Goal: Find specific page/section: Find specific page/section

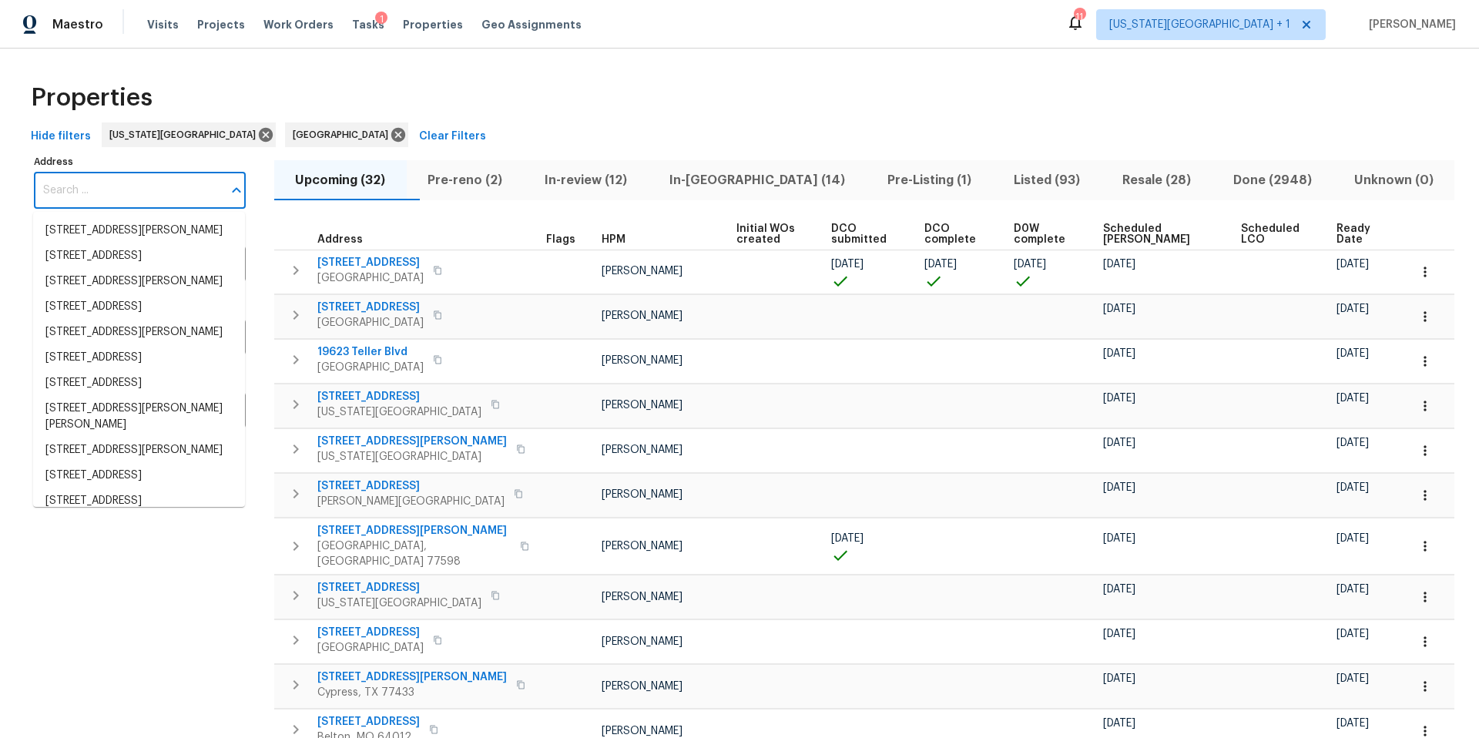
click at [358, 30] on div "Tasks 1" at bounding box center [368, 25] width 32 height 16
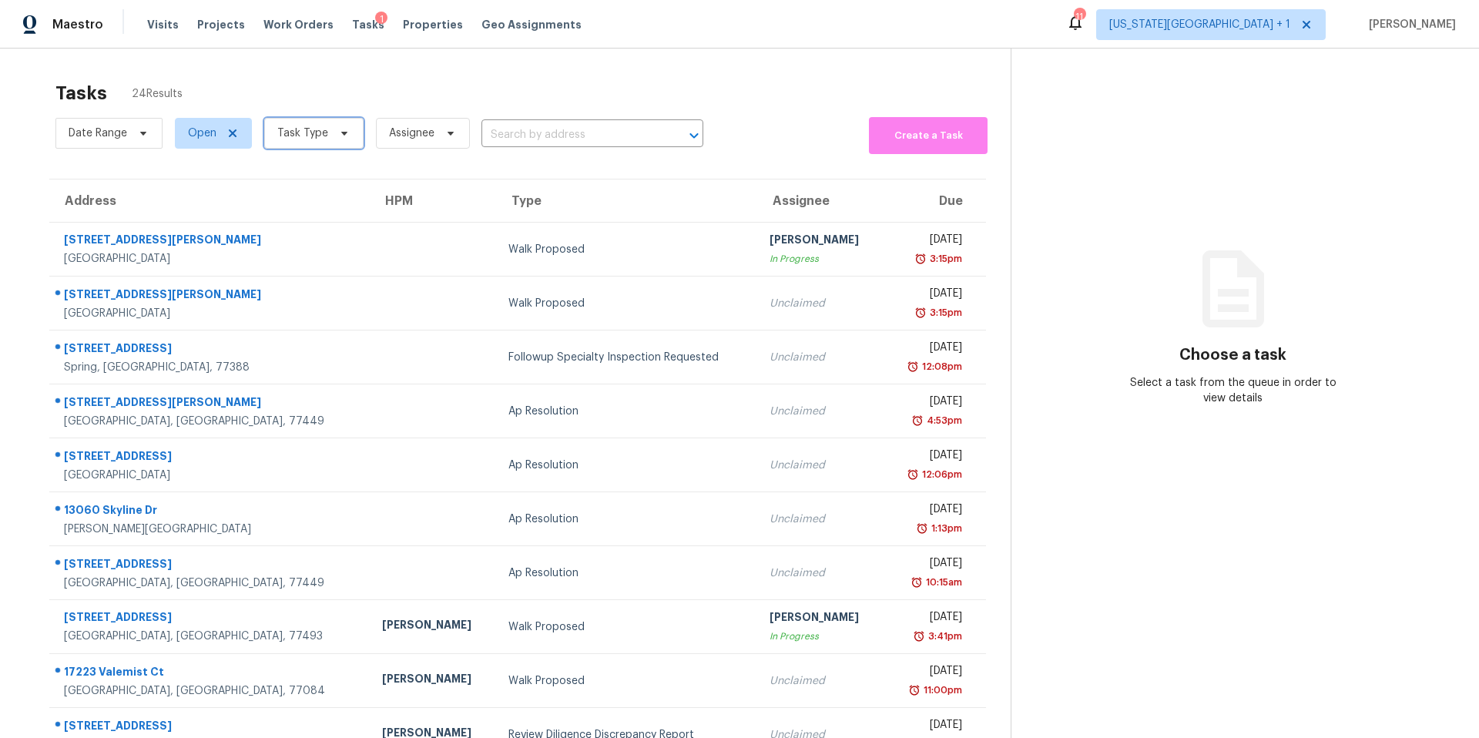
click at [327, 132] on span "Task Type" at bounding box center [313, 133] width 99 height 31
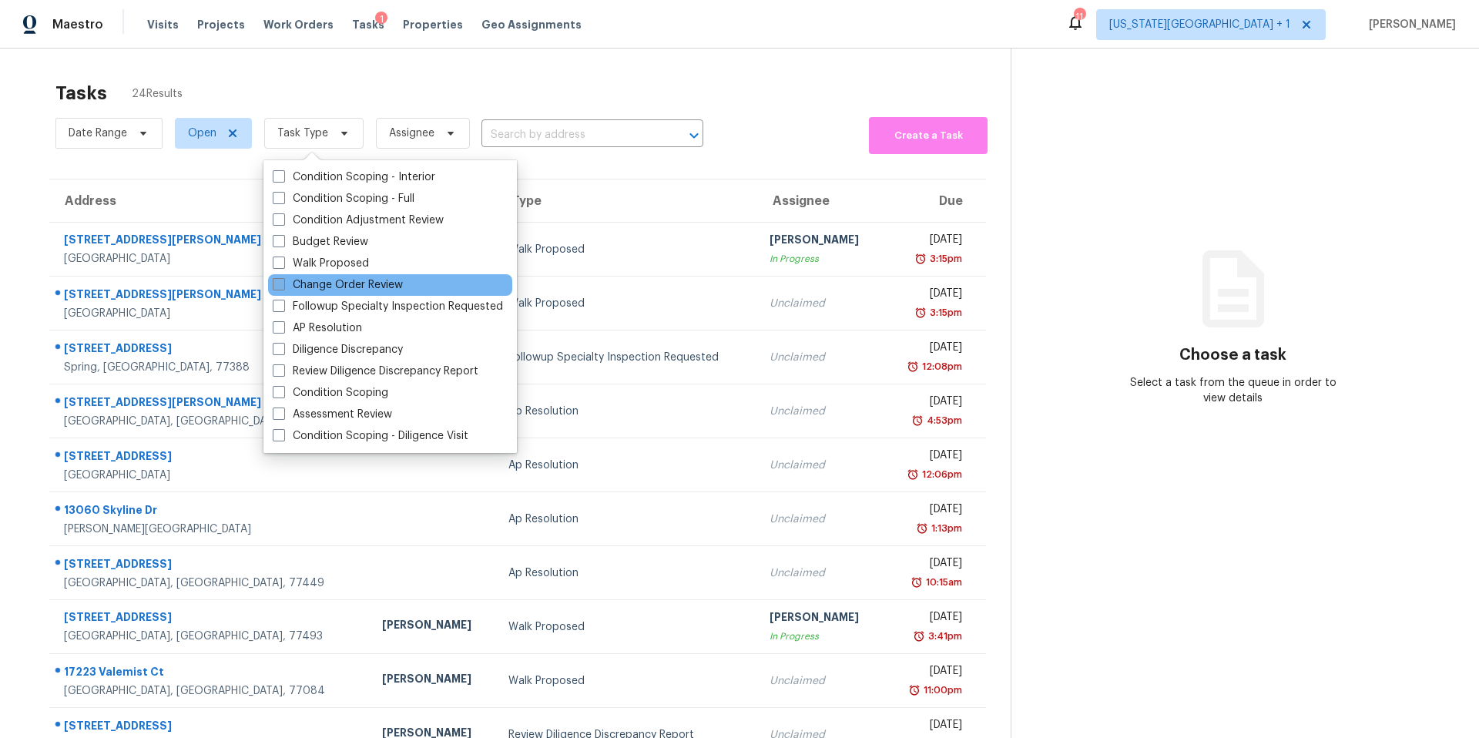
click at [311, 291] on label "Change Order Review" at bounding box center [338, 284] width 130 height 15
click at [283, 287] on input "Change Order Review" at bounding box center [278, 282] width 10 height 10
checkbox input "true"
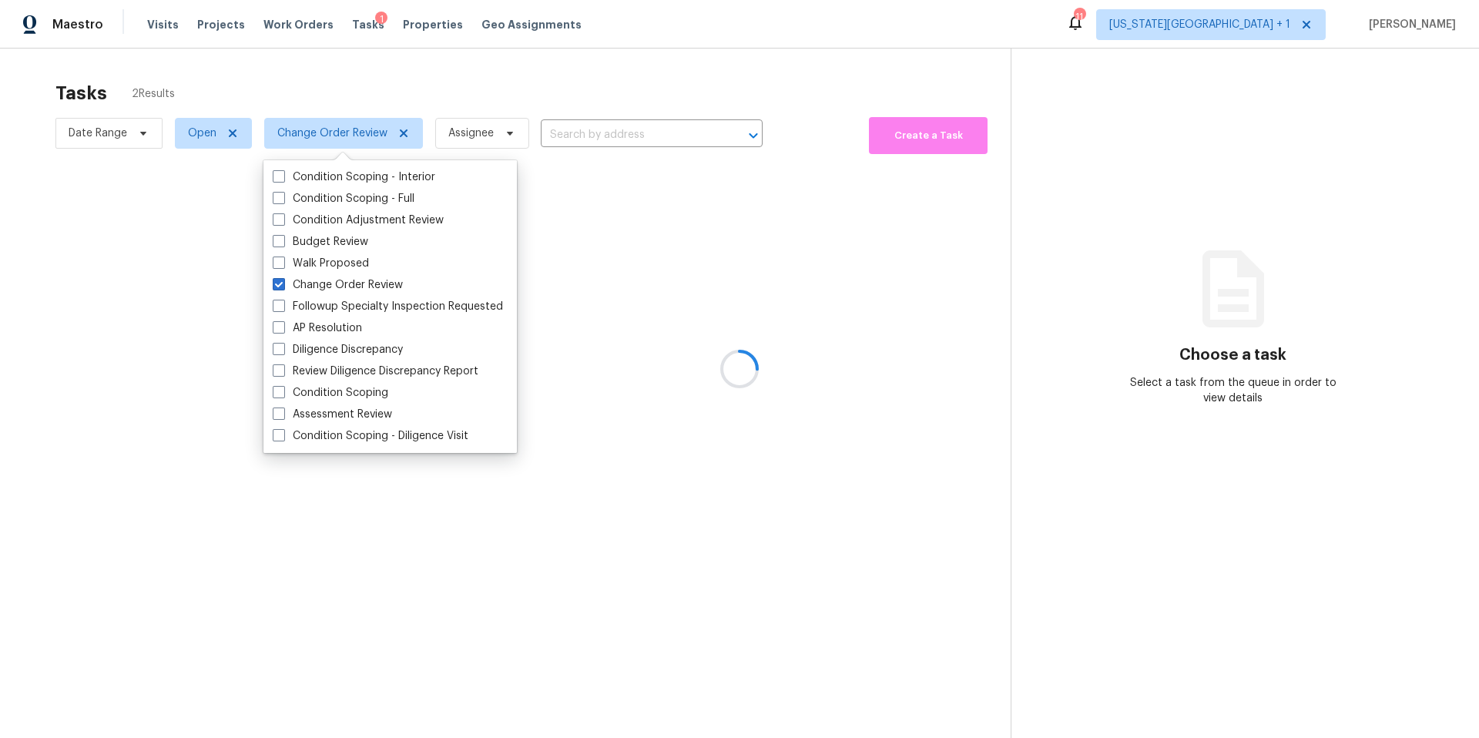
click at [366, 106] on div "Tasks 2 Results" at bounding box center [532, 93] width 955 height 40
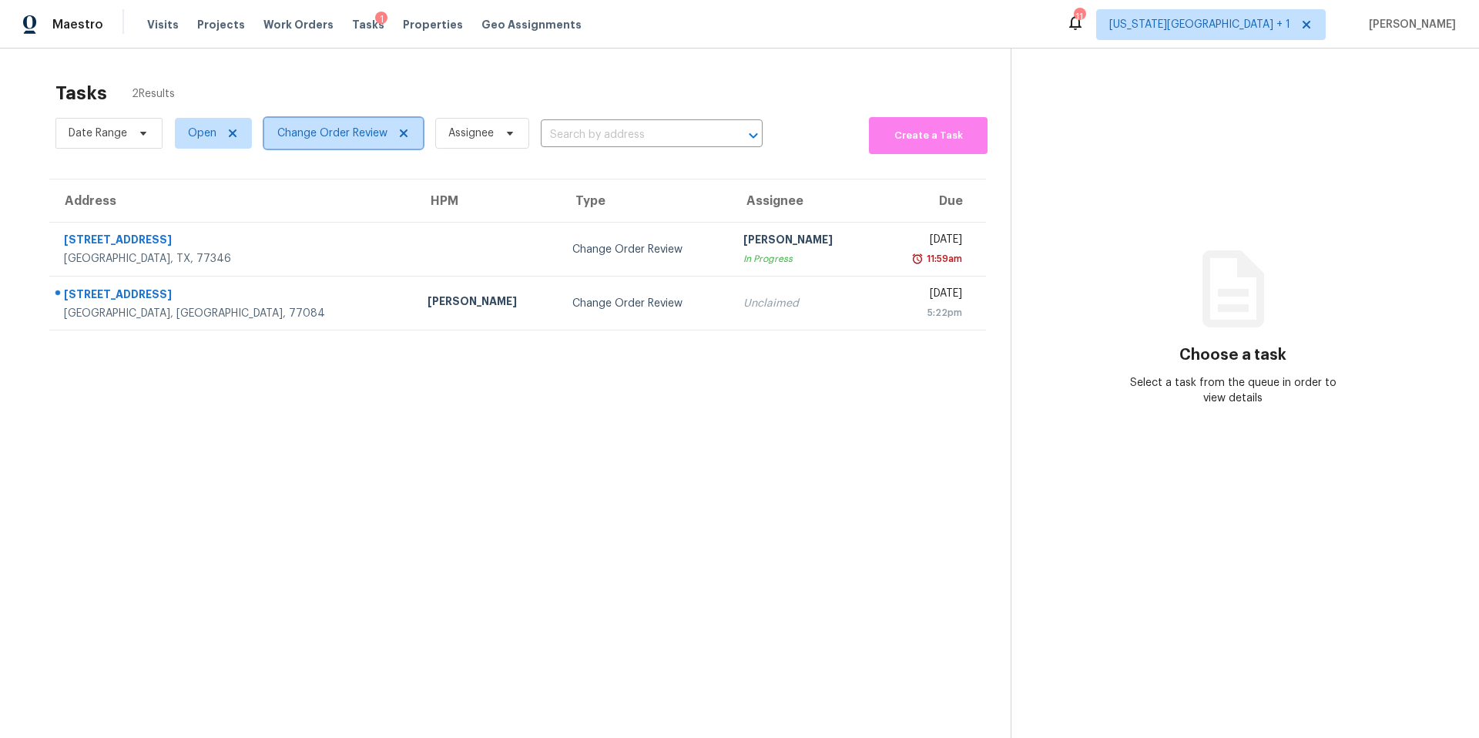
click at [322, 139] on span "Change Order Review" at bounding box center [332, 133] width 110 height 15
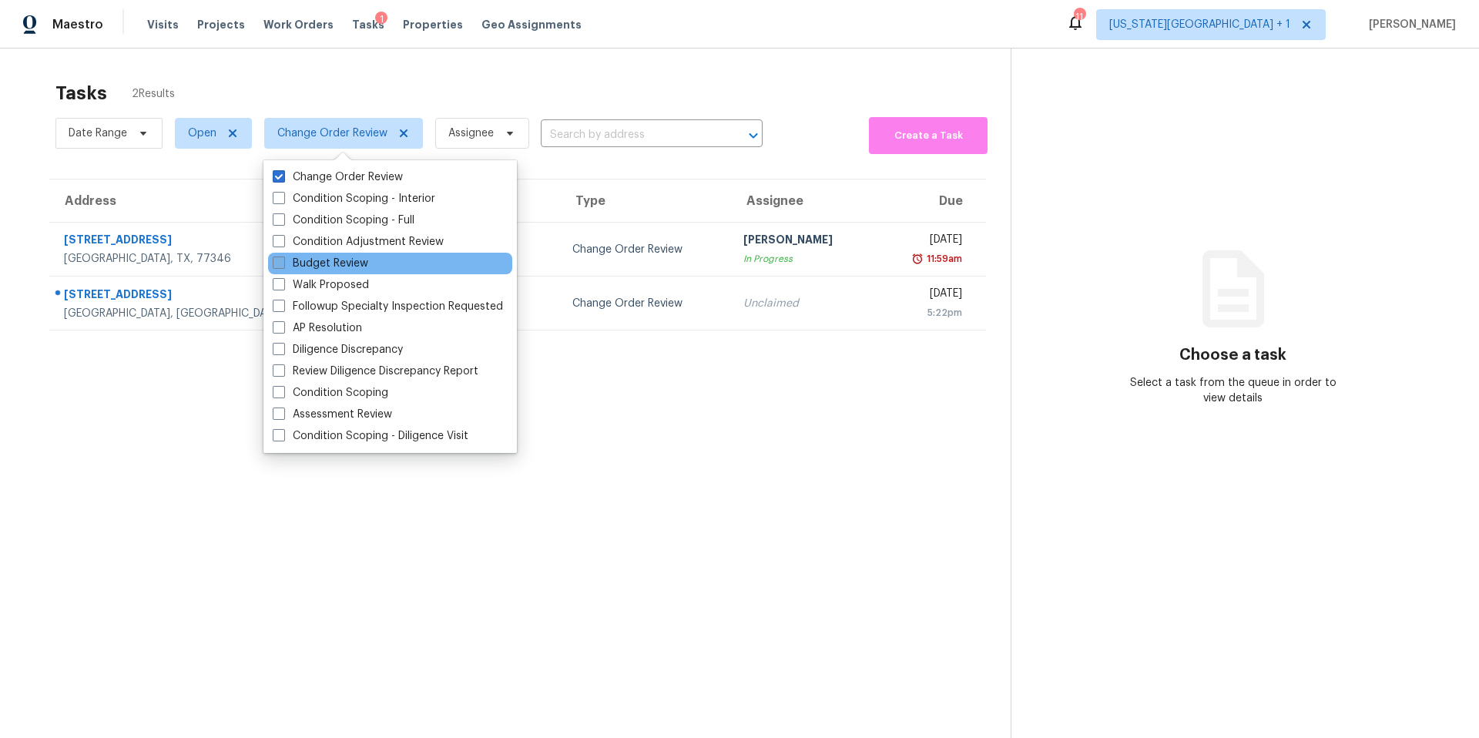
click at [310, 258] on label "Budget Review" at bounding box center [321, 263] width 96 height 15
click at [283, 258] on input "Budget Review" at bounding box center [278, 261] width 10 height 10
checkbox input "true"
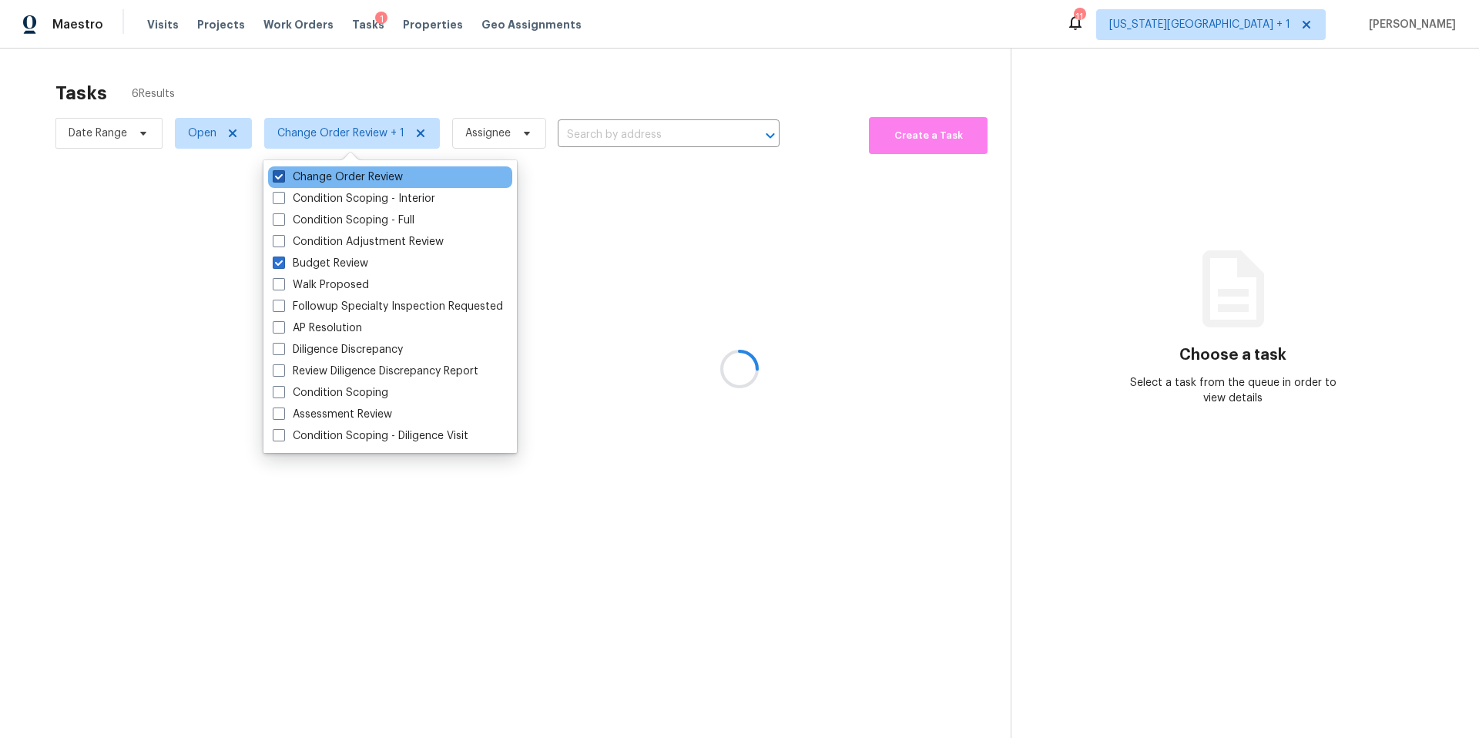
click at [299, 180] on label "Change Order Review" at bounding box center [338, 177] width 130 height 15
click at [283, 180] on input "Change Order Review" at bounding box center [278, 175] width 10 height 10
checkbox input "false"
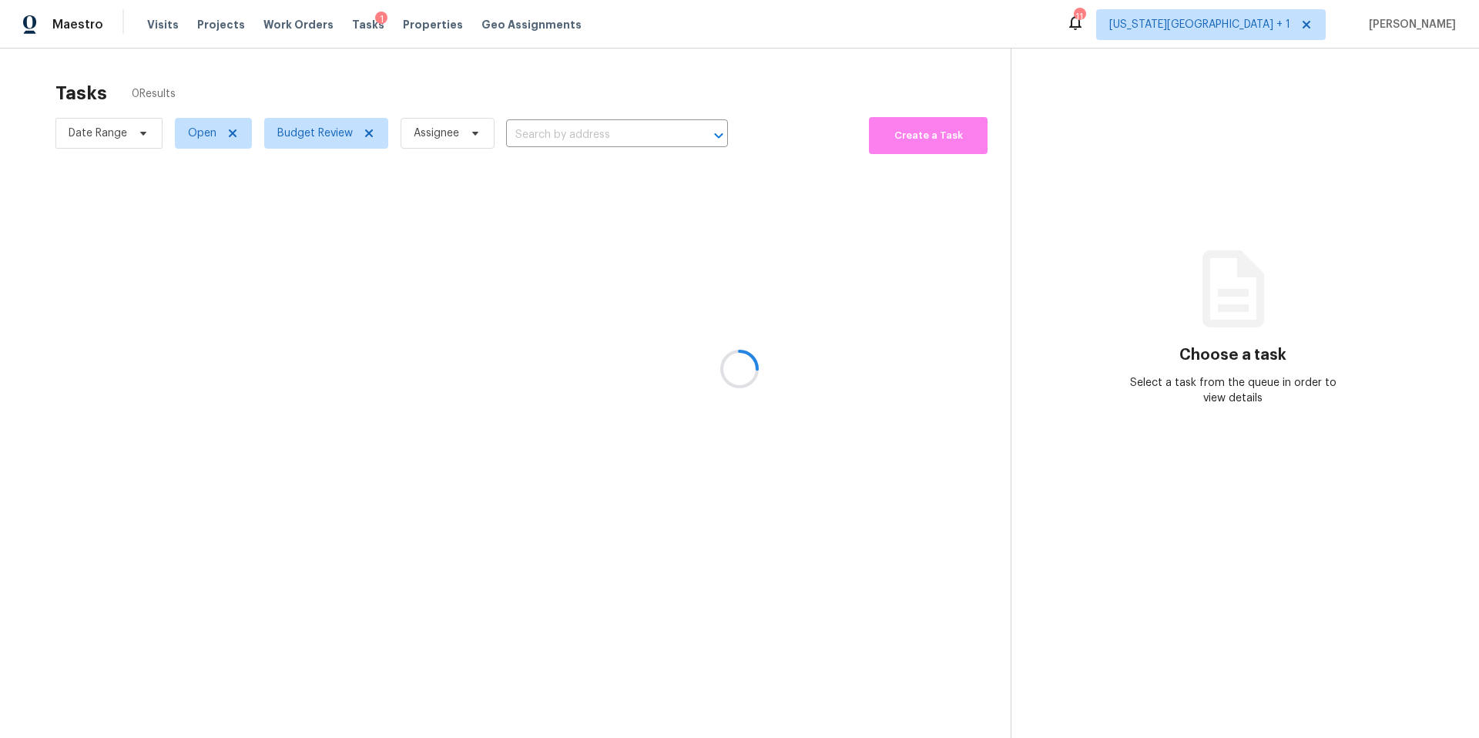
click at [320, 102] on div at bounding box center [739, 369] width 1479 height 738
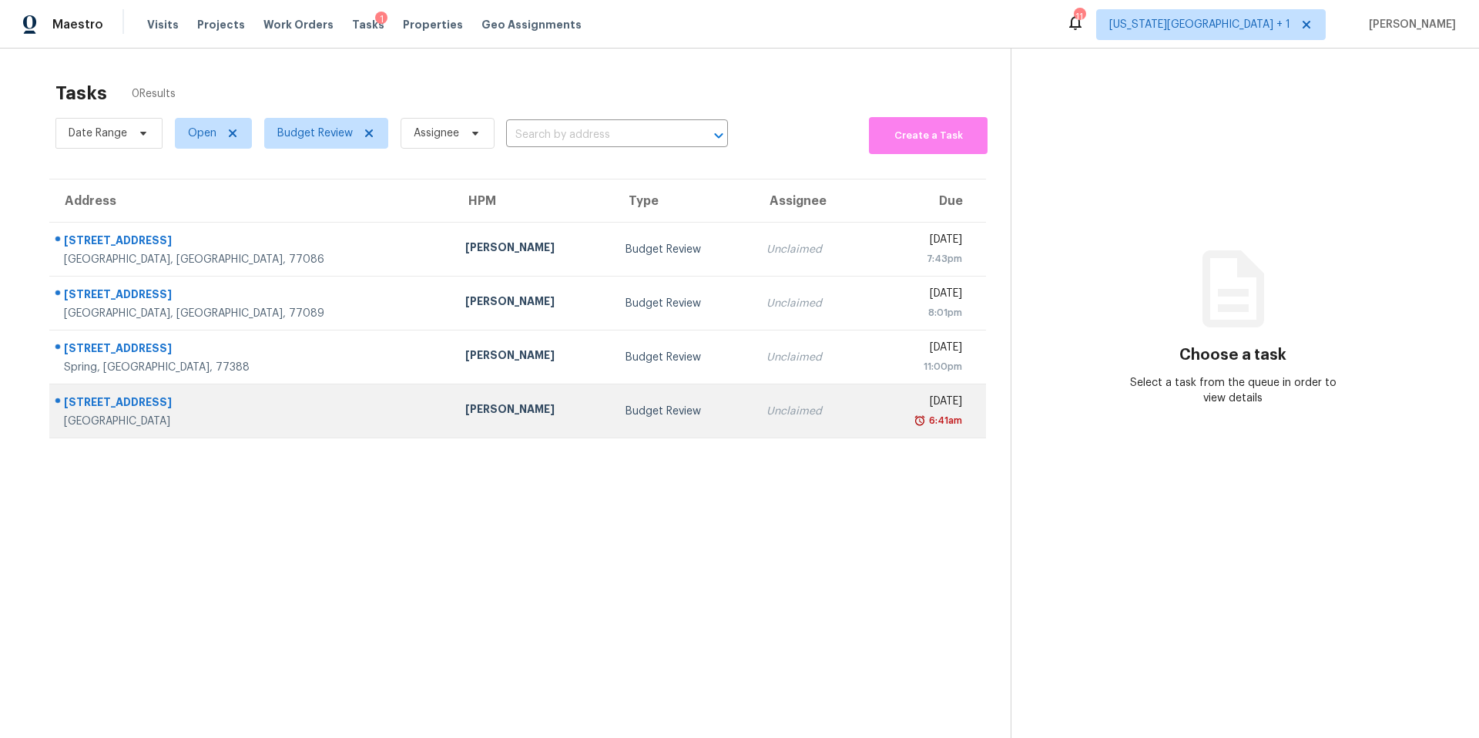
click at [465, 402] on div "[PERSON_NAME]" at bounding box center [533, 410] width 136 height 19
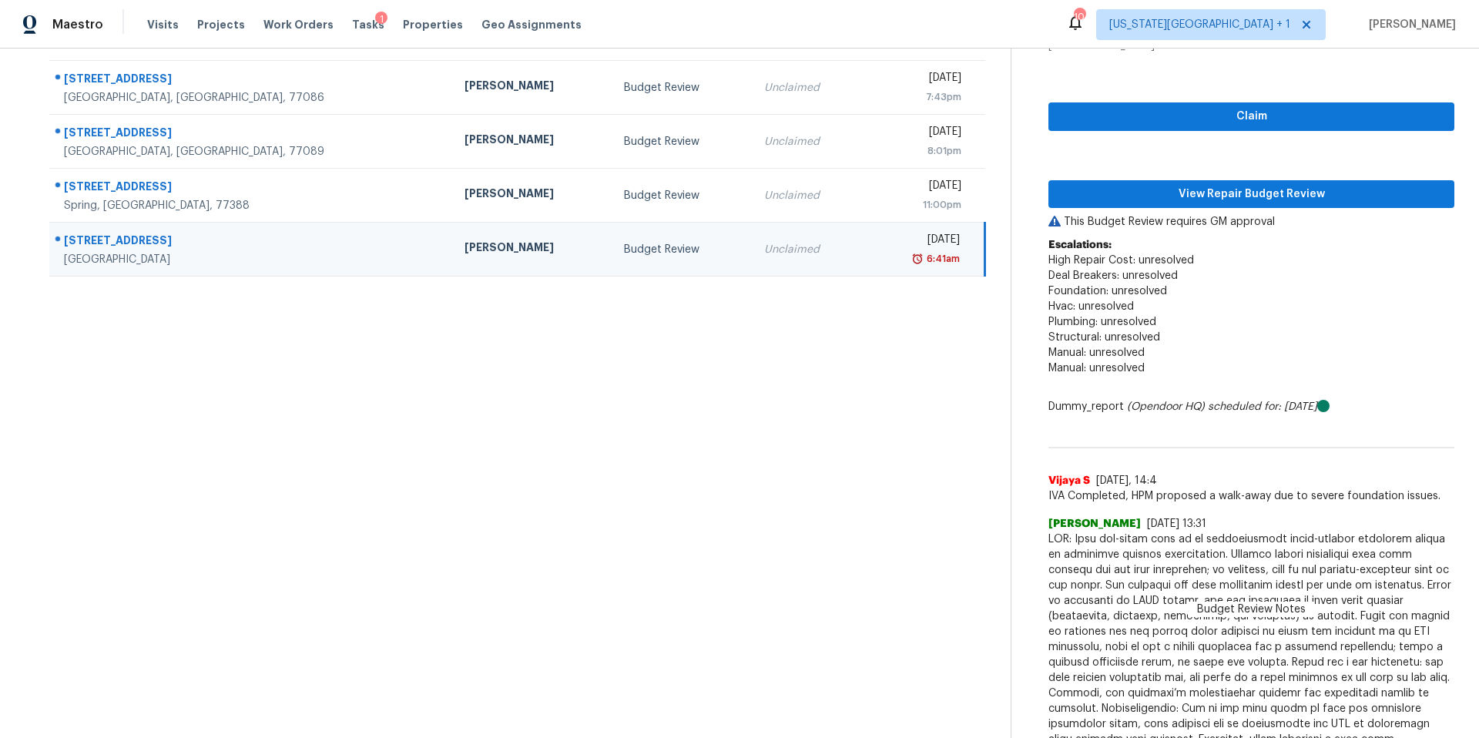
scroll to position [65, 0]
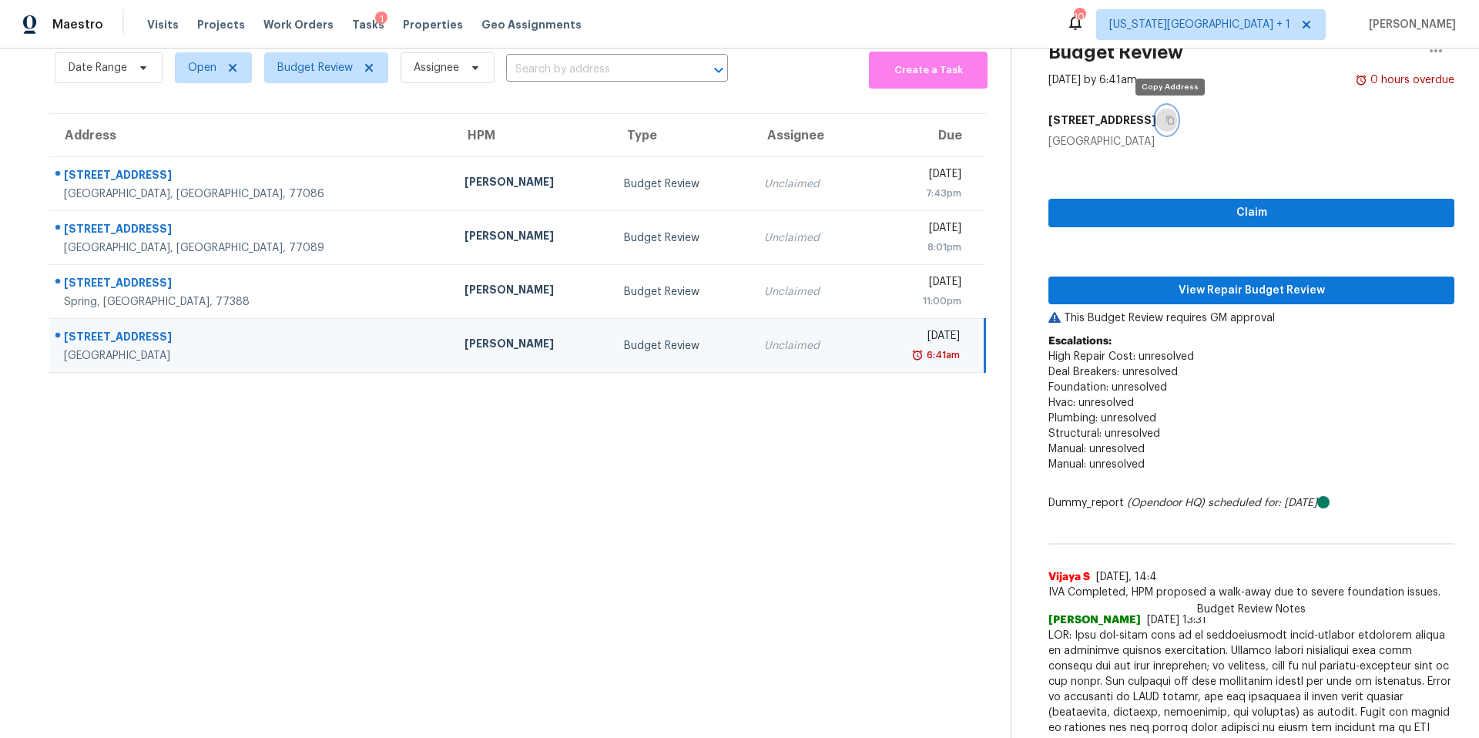
click at [1172, 122] on icon "button" at bounding box center [1170, 120] width 9 height 9
click at [1141, 297] on span "View Repair Budget Review" at bounding box center [1251, 290] width 381 height 19
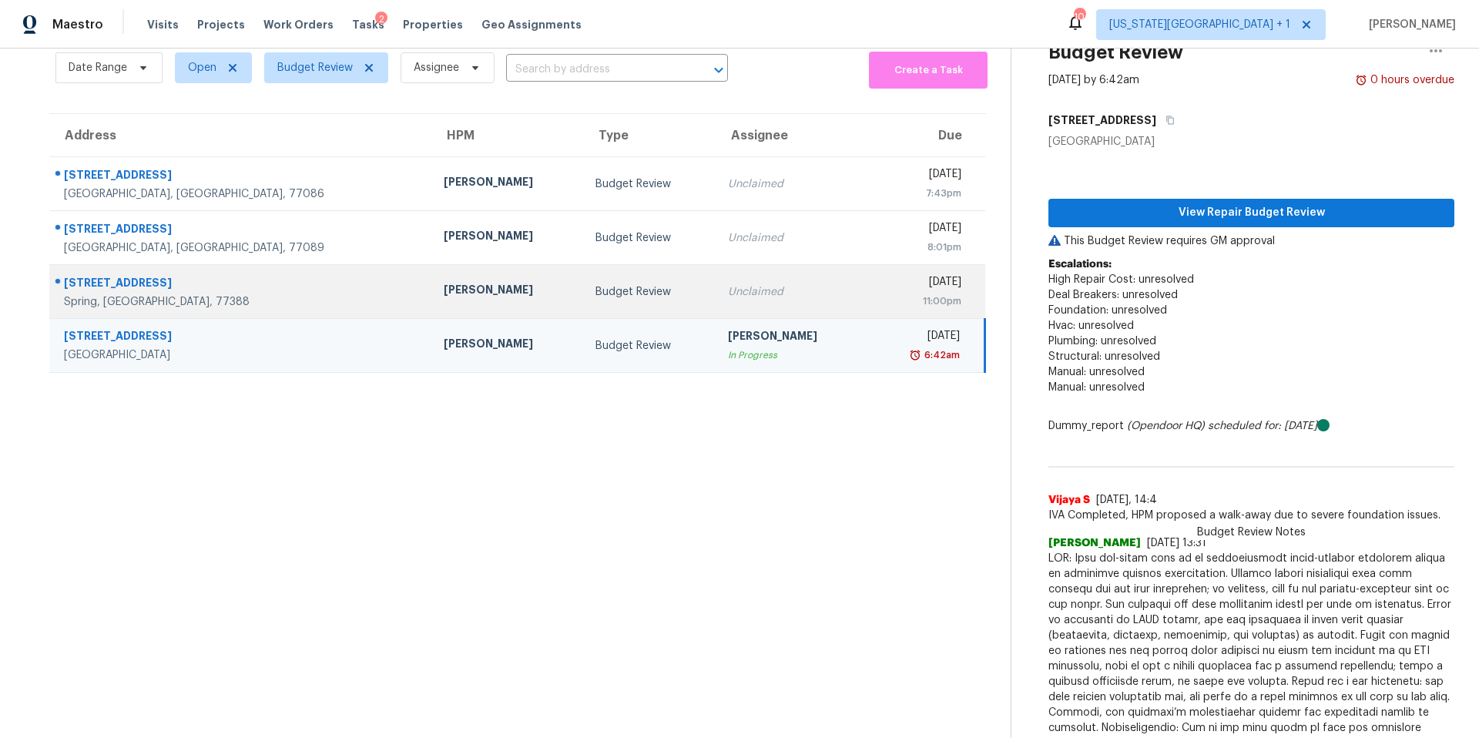
click at [279, 295] on td "[STREET_ADDRESS]" at bounding box center [240, 292] width 382 height 54
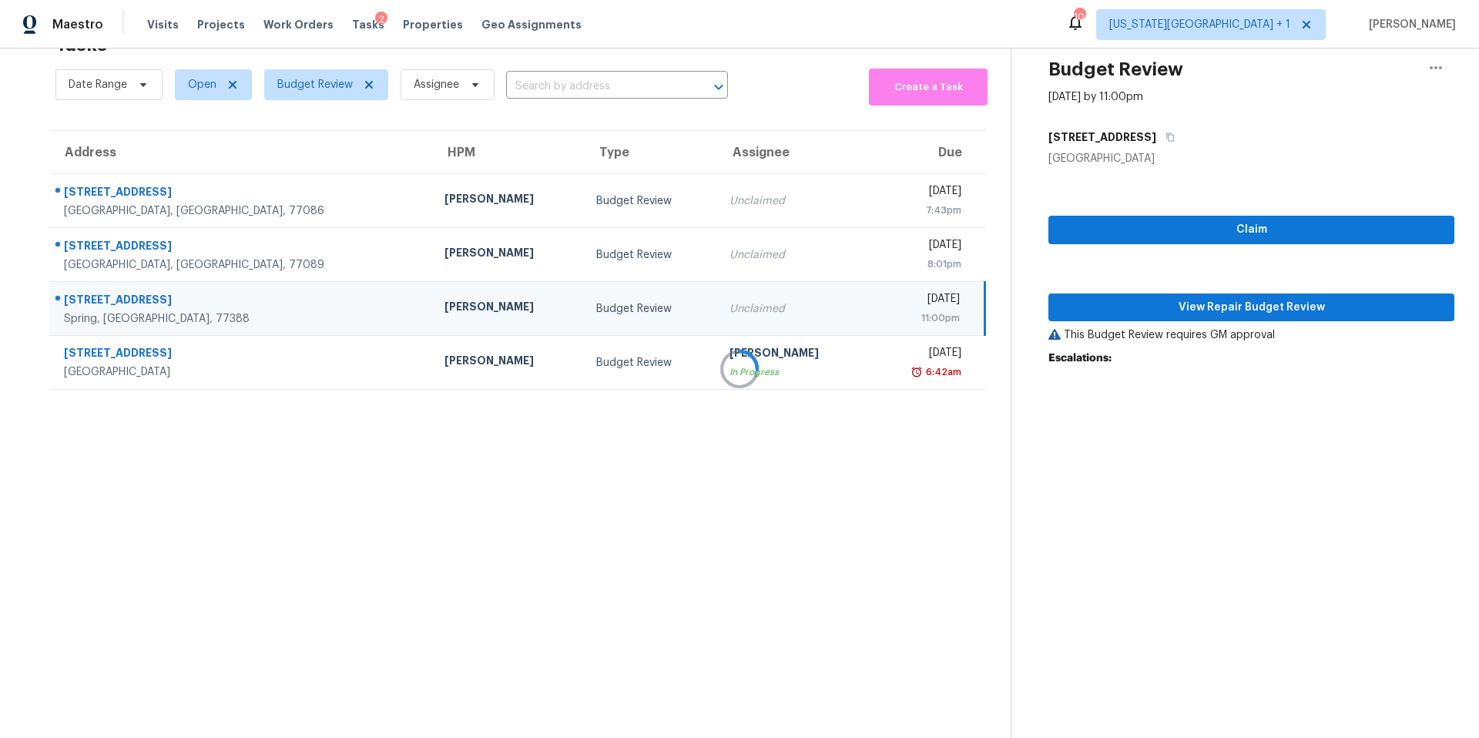
scroll to position [49, 0]
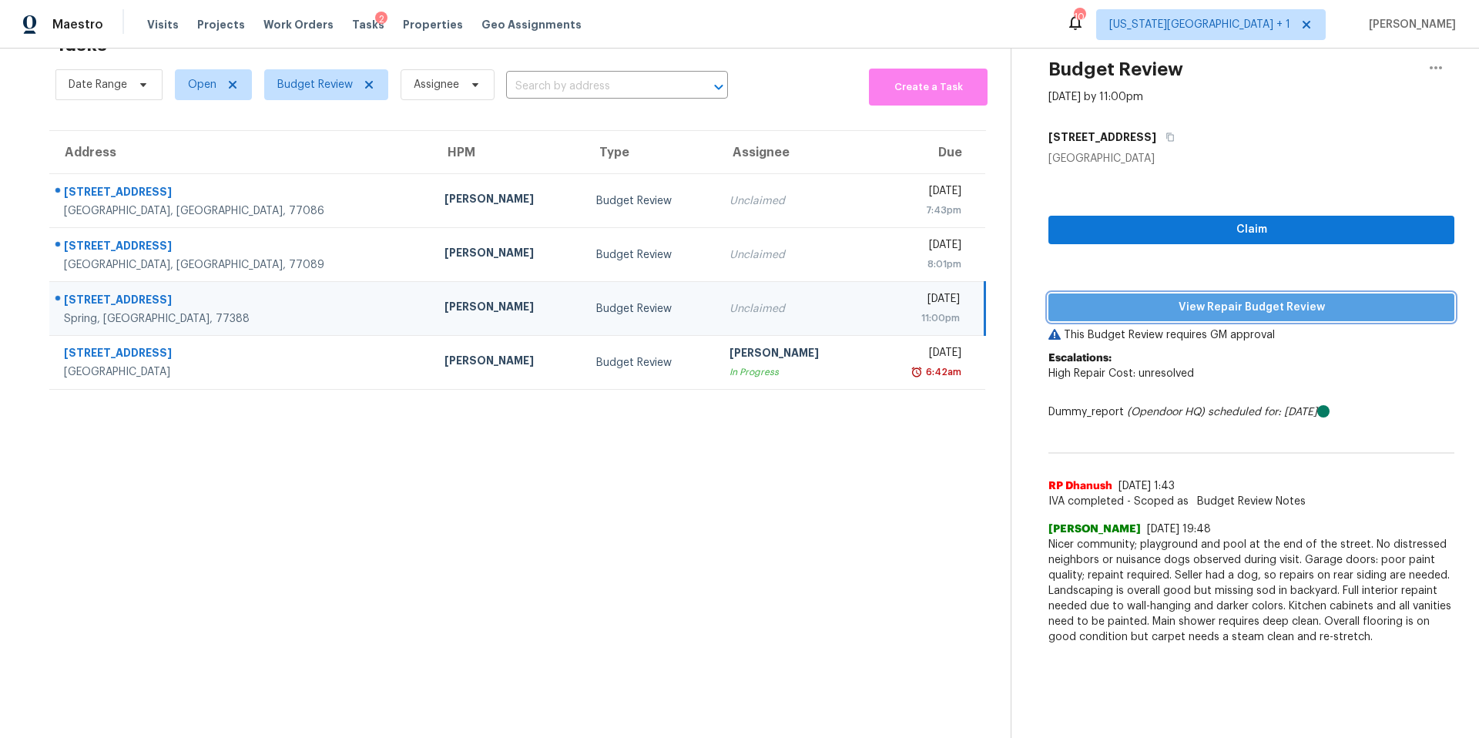
click at [1095, 305] on span "View Repair Budget Review" at bounding box center [1251, 307] width 381 height 19
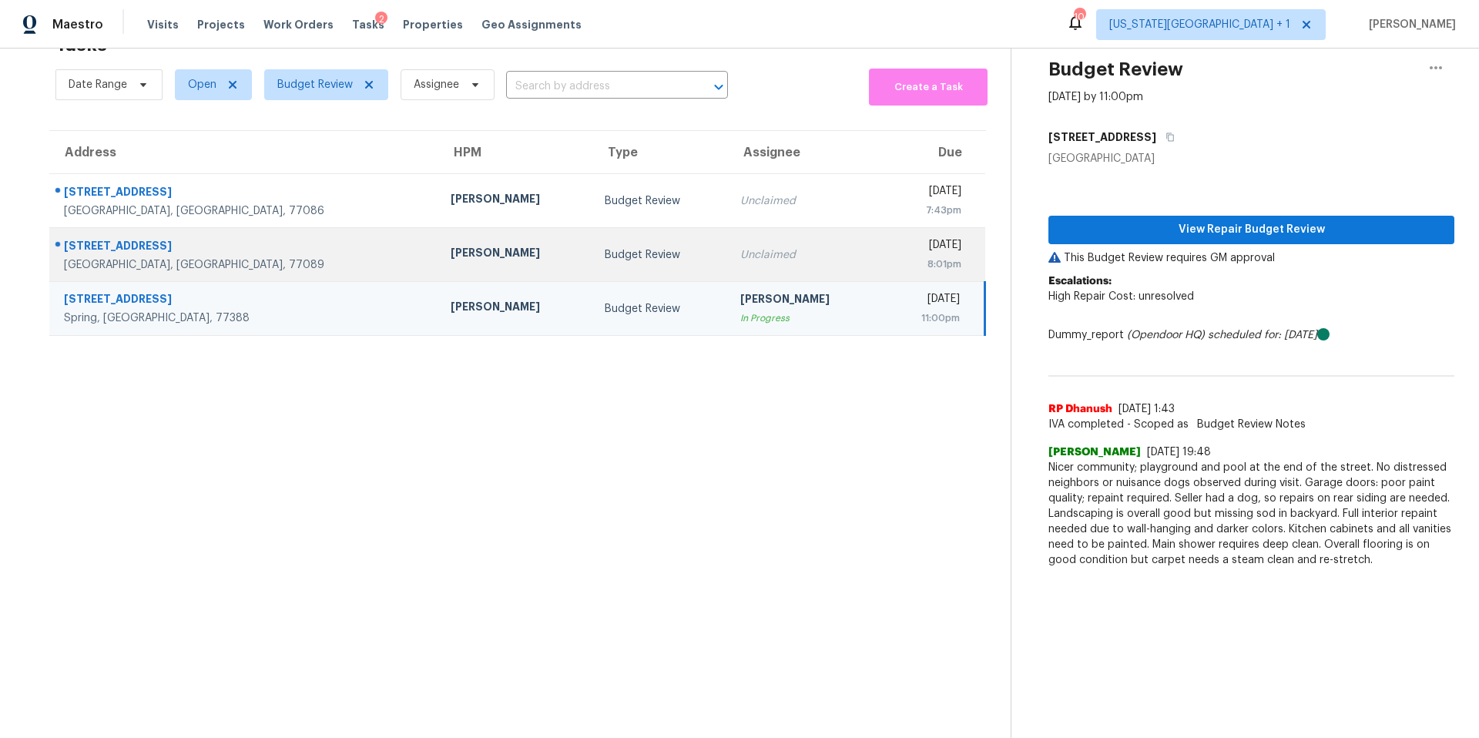
click at [438, 244] on td "[PERSON_NAME]" at bounding box center [515, 255] width 154 height 54
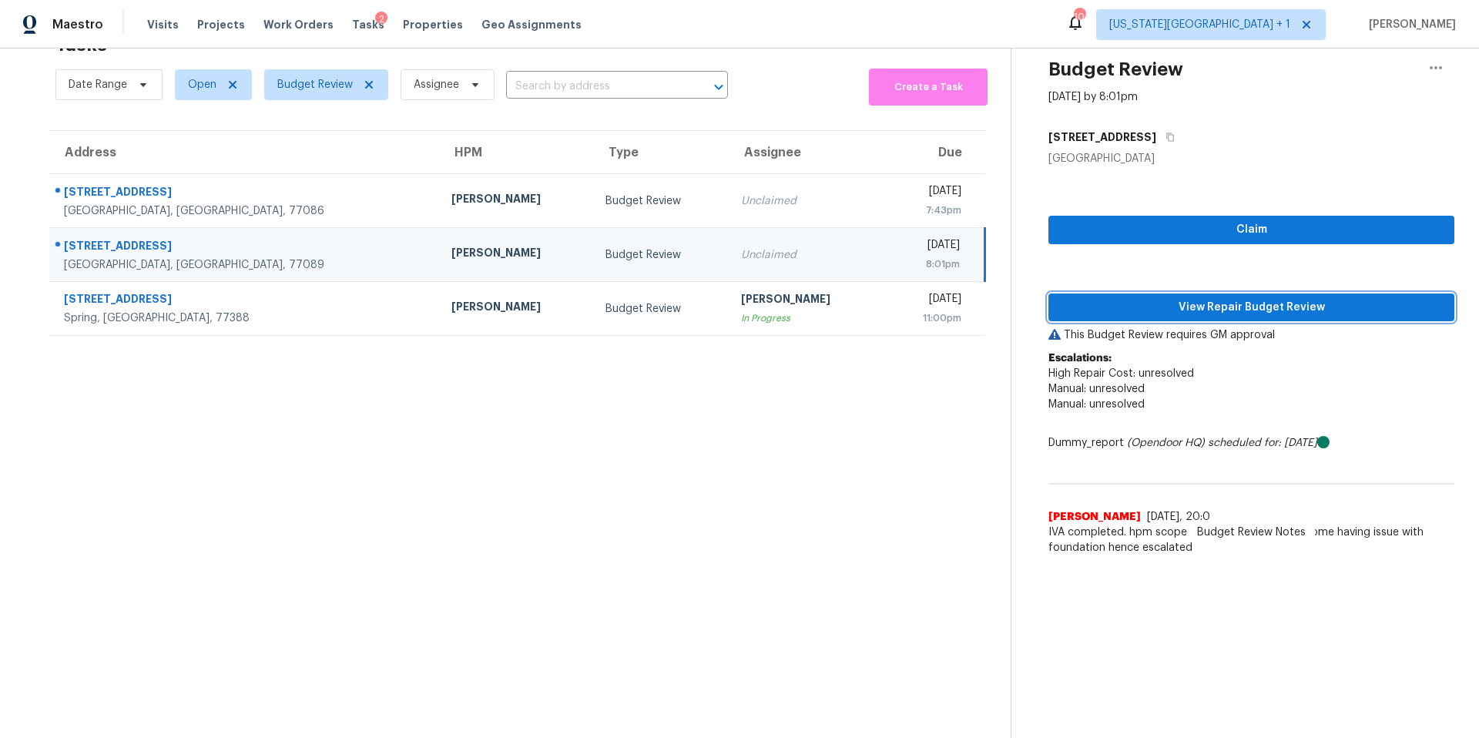
click at [1086, 304] on span "View Repair Budget Review" at bounding box center [1251, 307] width 381 height 19
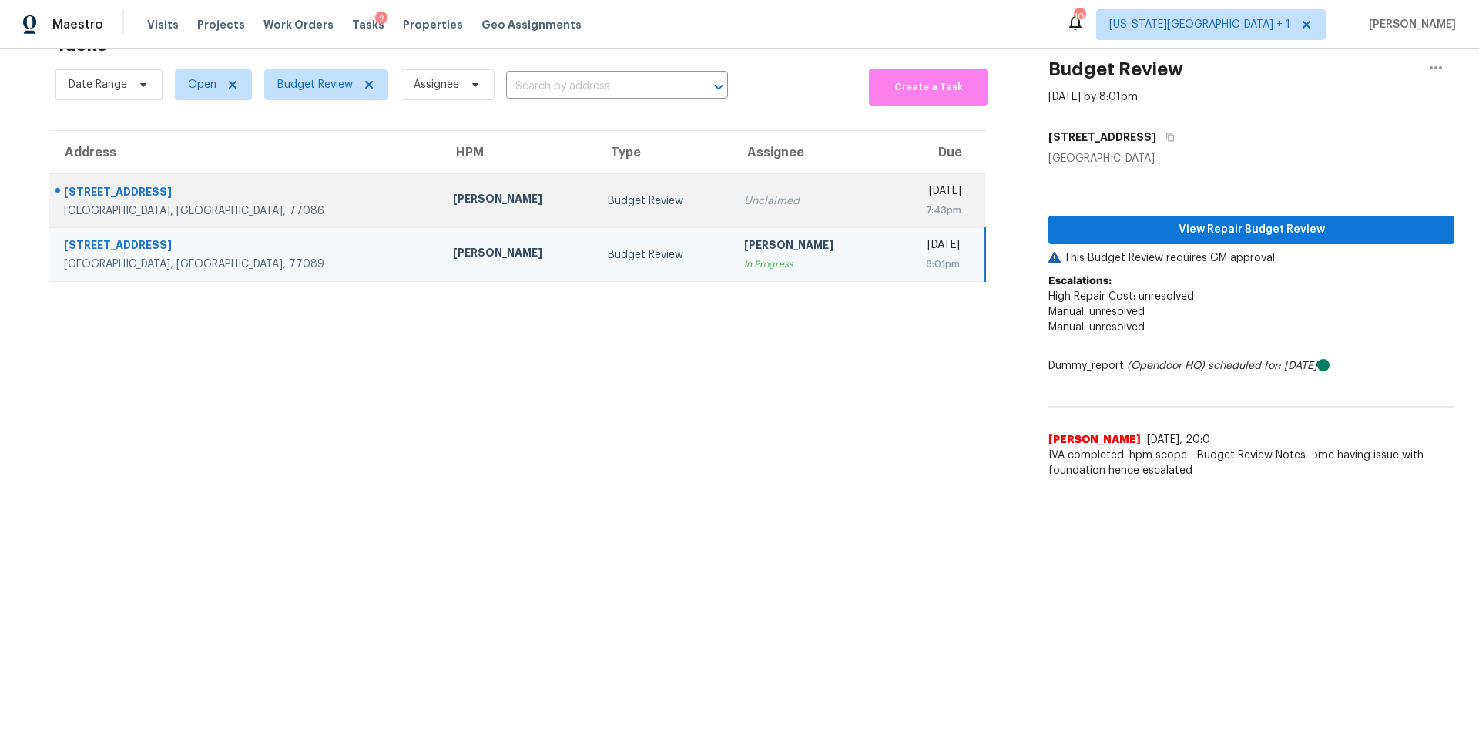
click at [453, 199] on div "[PERSON_NAME]" at bounding box center [518, 200] width 131 height 19
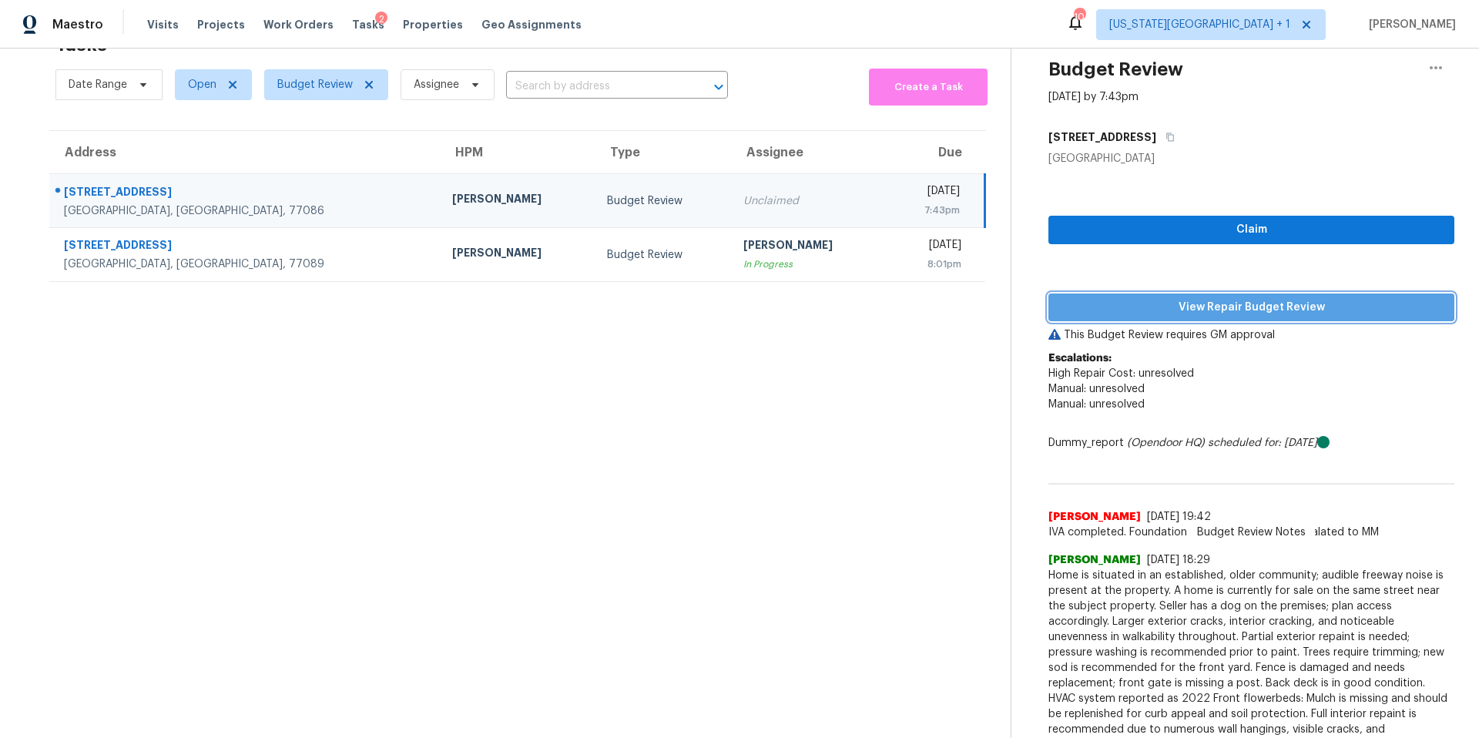
click at [1113, 311] on span "View Repair Budget Review" at bounding box center [1251, 307] width 381 height 19
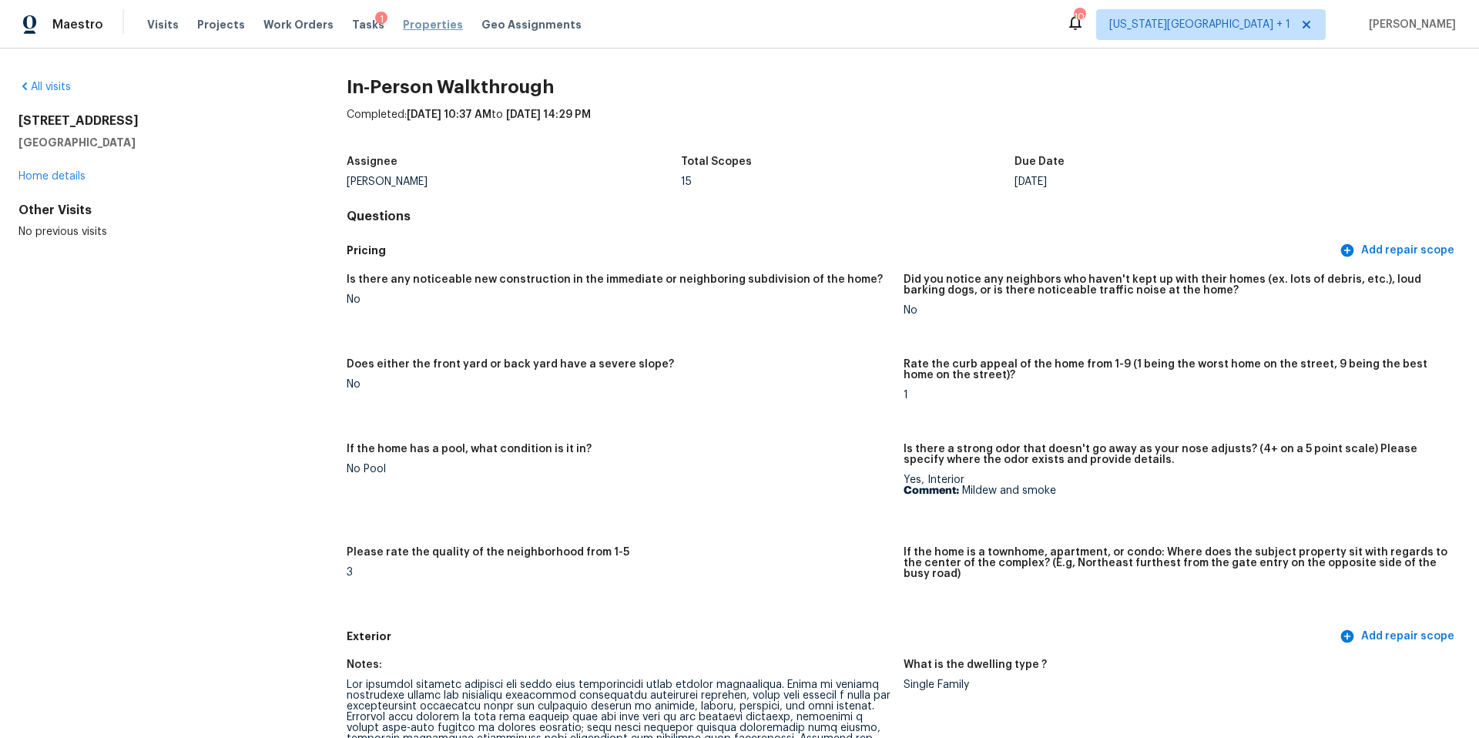
scroll to position [2852, 0]
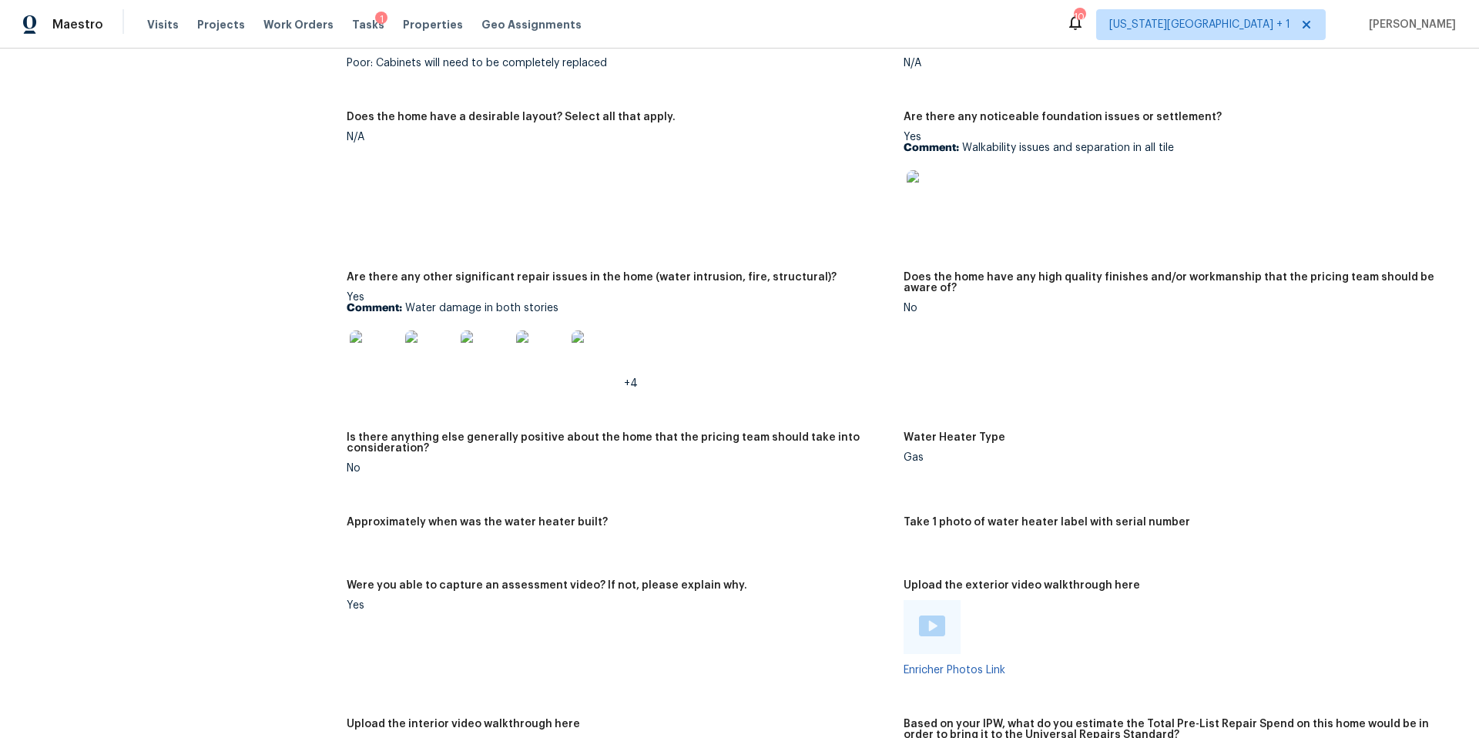
click at [154, 34] on div "Visits Projects Work Orders Tasks 1 Properties Geo Assignments" at bounding box center [373, 24] width 453 height 31
click at [157, 20] on span "Visits" at bounding box center [163, 24] width 32 height 15
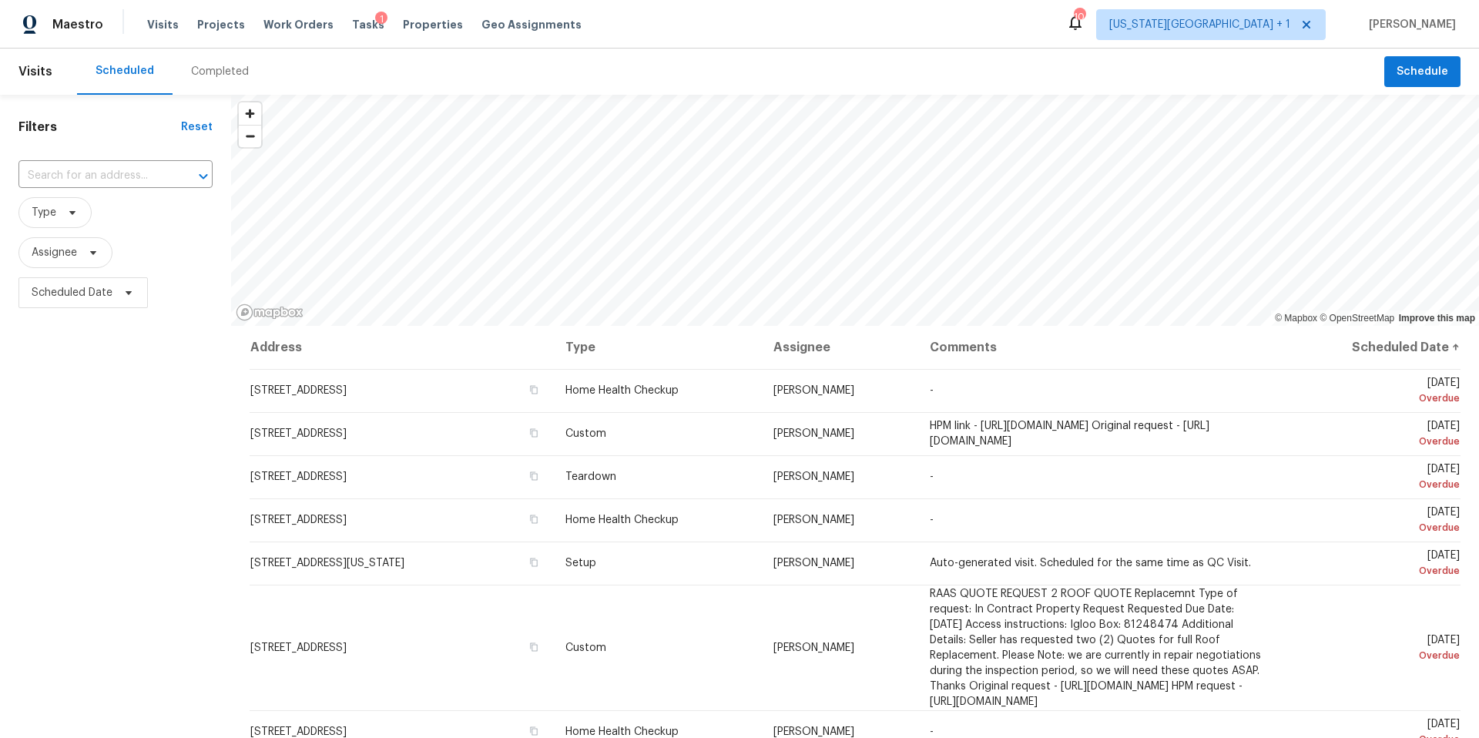
click at [198, 69] on div "Completed" at bounding box center [220, 71] width 58 height 15
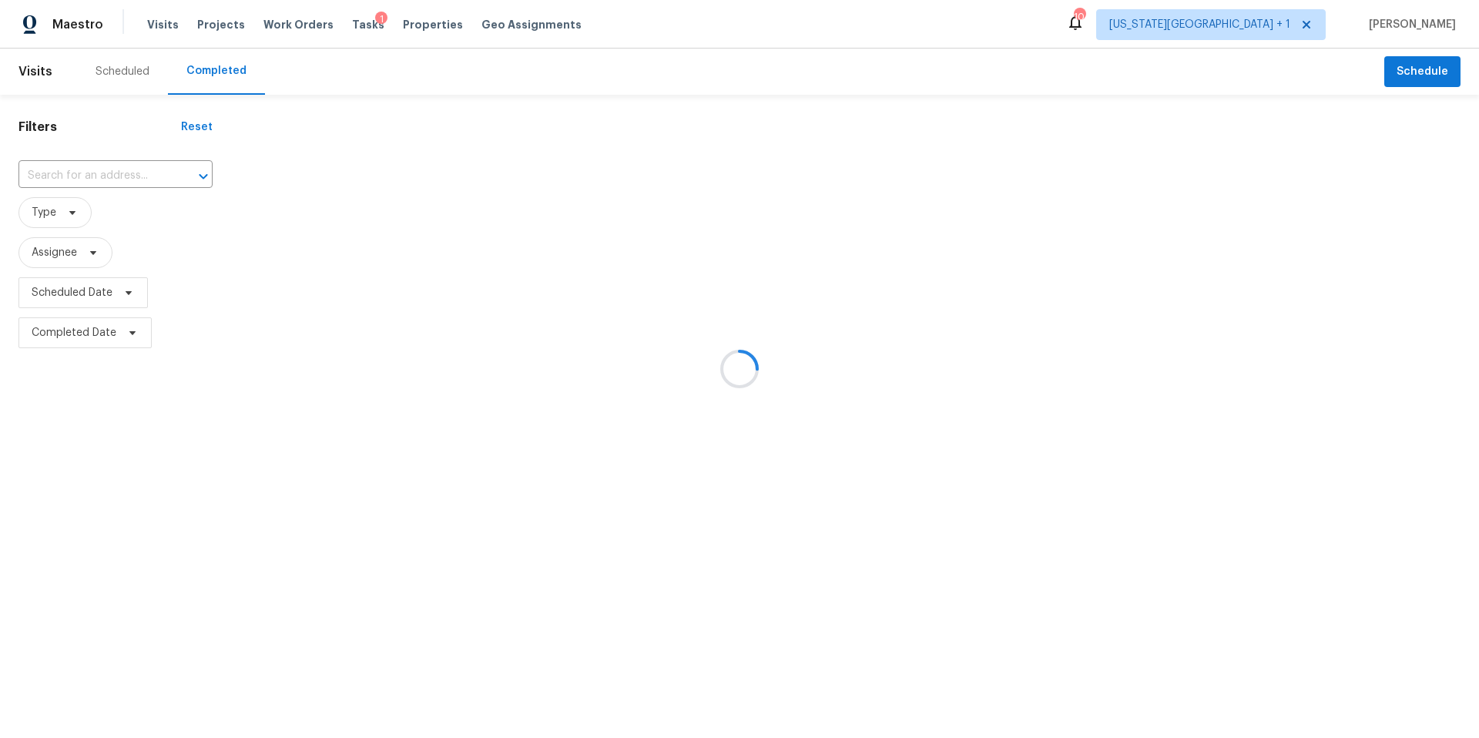
click at [76, 172] on div at bounding box center [739, 369] width 1479 height 738
click at [78, 175] on div at bounding box center [739, 369] width 1479 height 738
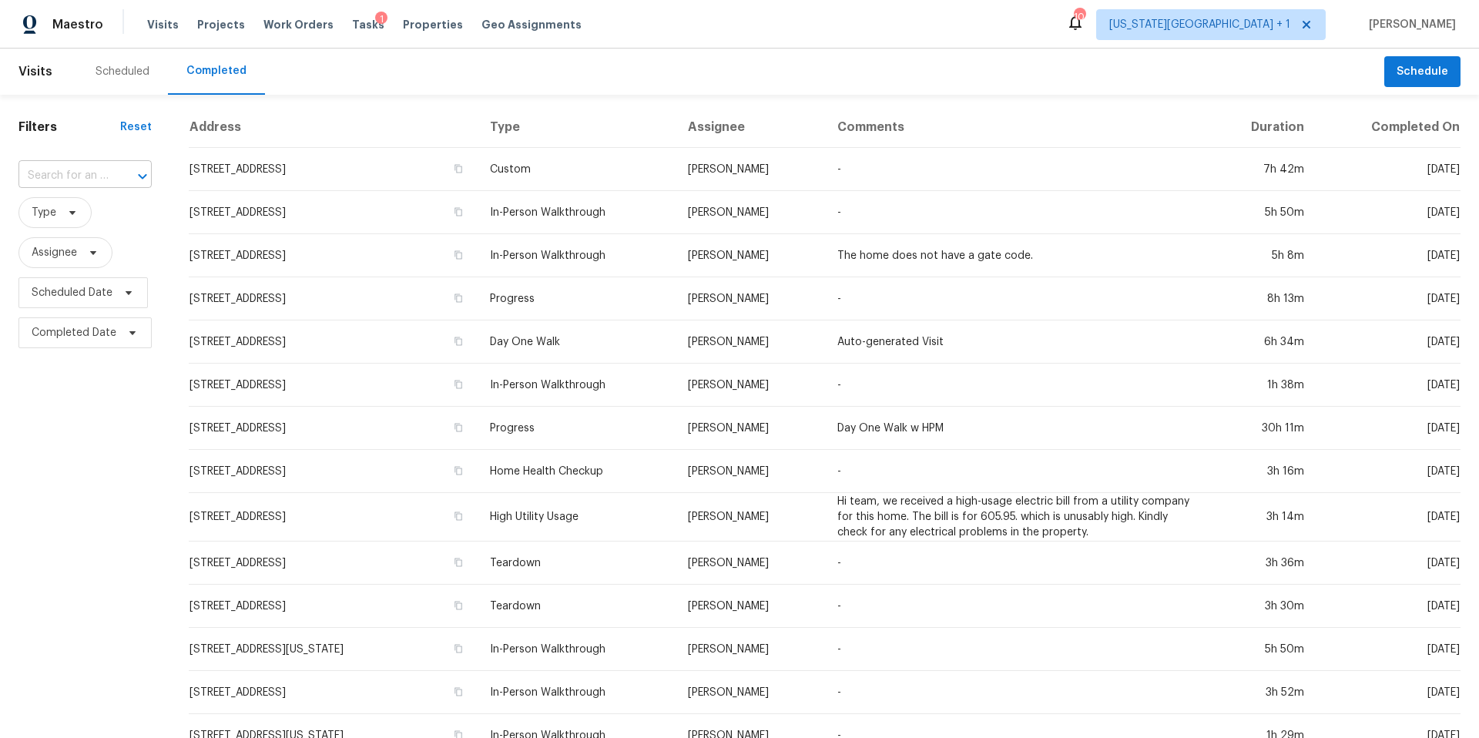
click at [76, 178] on input "text" at bounding box center [63, 176] width 90 height 24
paste input "12519 White Plains Dr, Houston, TX 77089"
type input "12519 White Plains Dr, Houston, TX 77089"
click at [76, 220] on li "12519 White Plains Dr, Houston, TX 77089" at bounding box center [83, 210] width 131 height 25
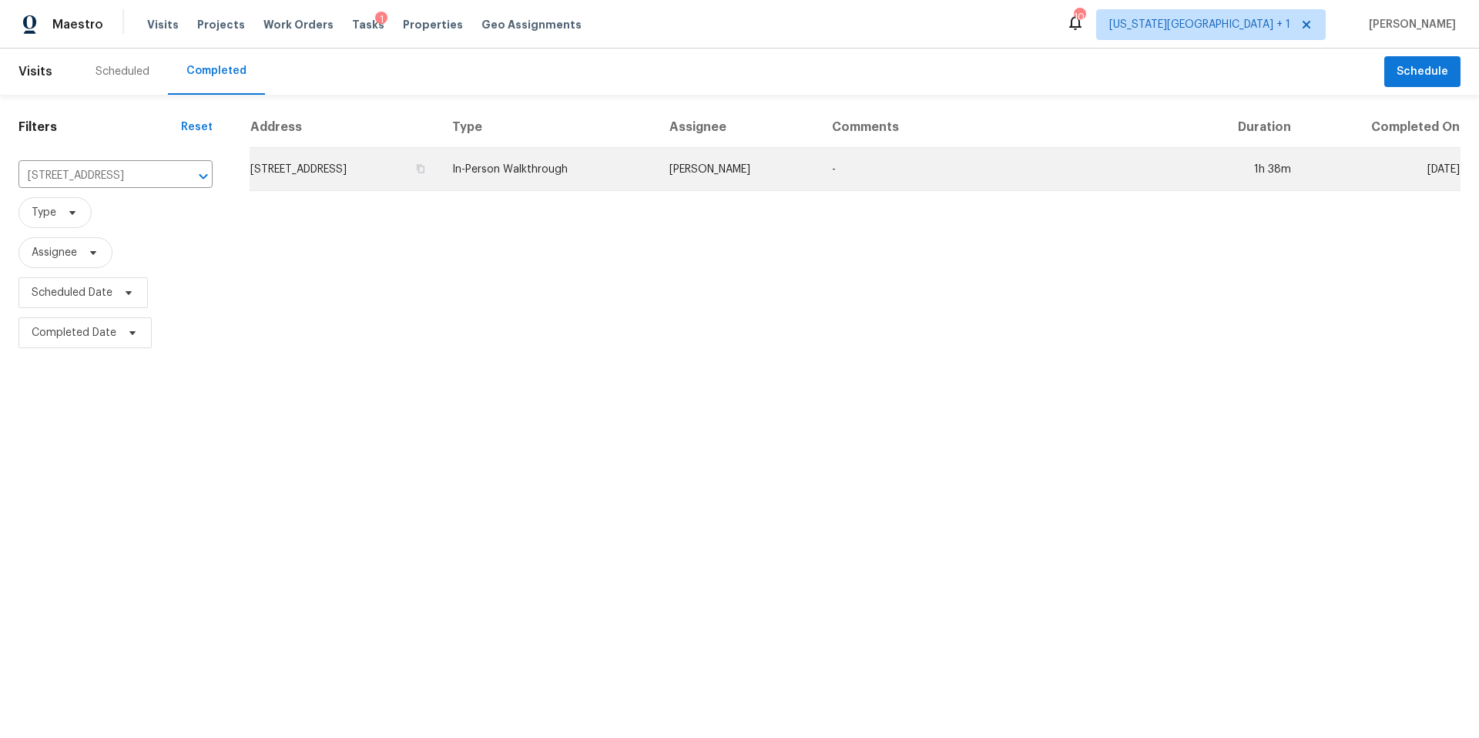
click at [327, 171] on td "12519 White Plains Dr, Houston, TX 77089" at bounding box center [345, 169] width 190 height 43
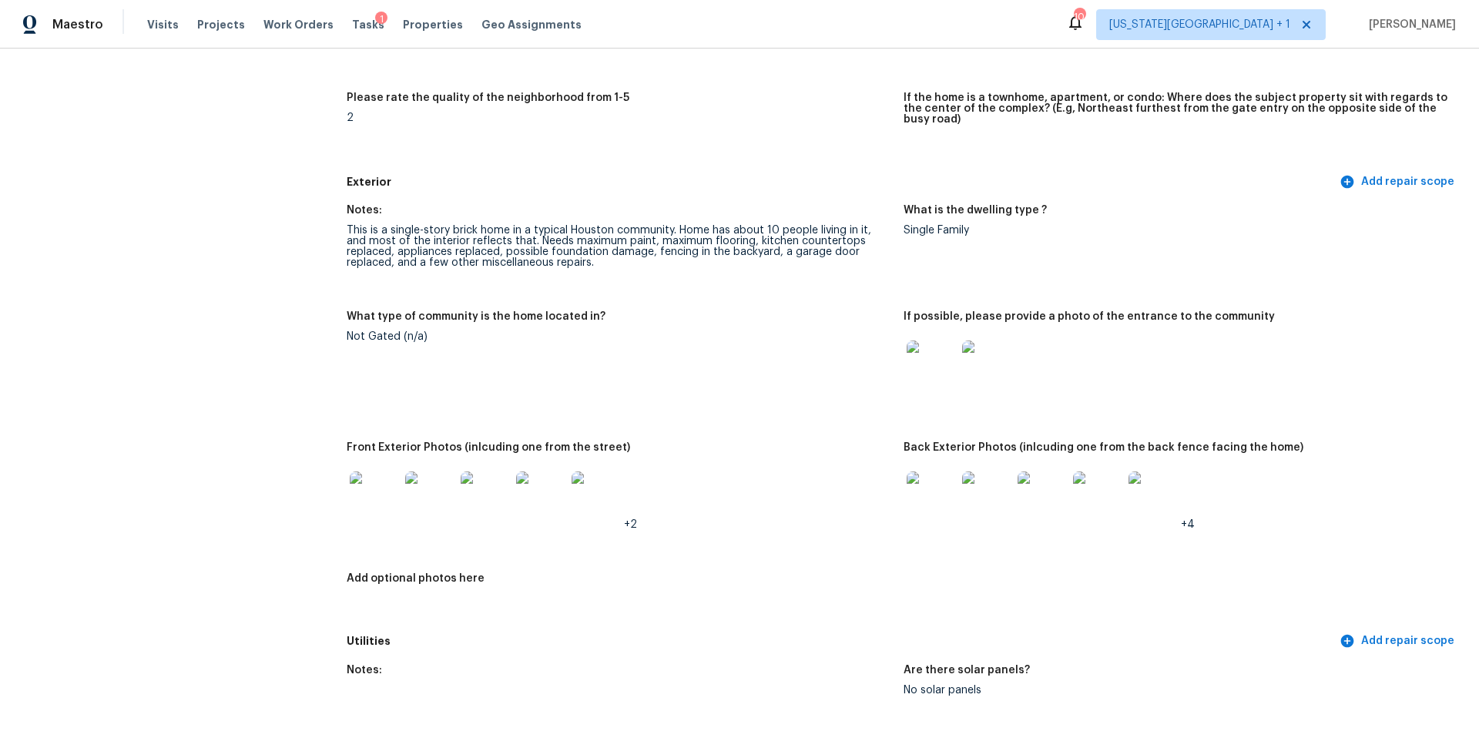
scroll to position [445, 0]
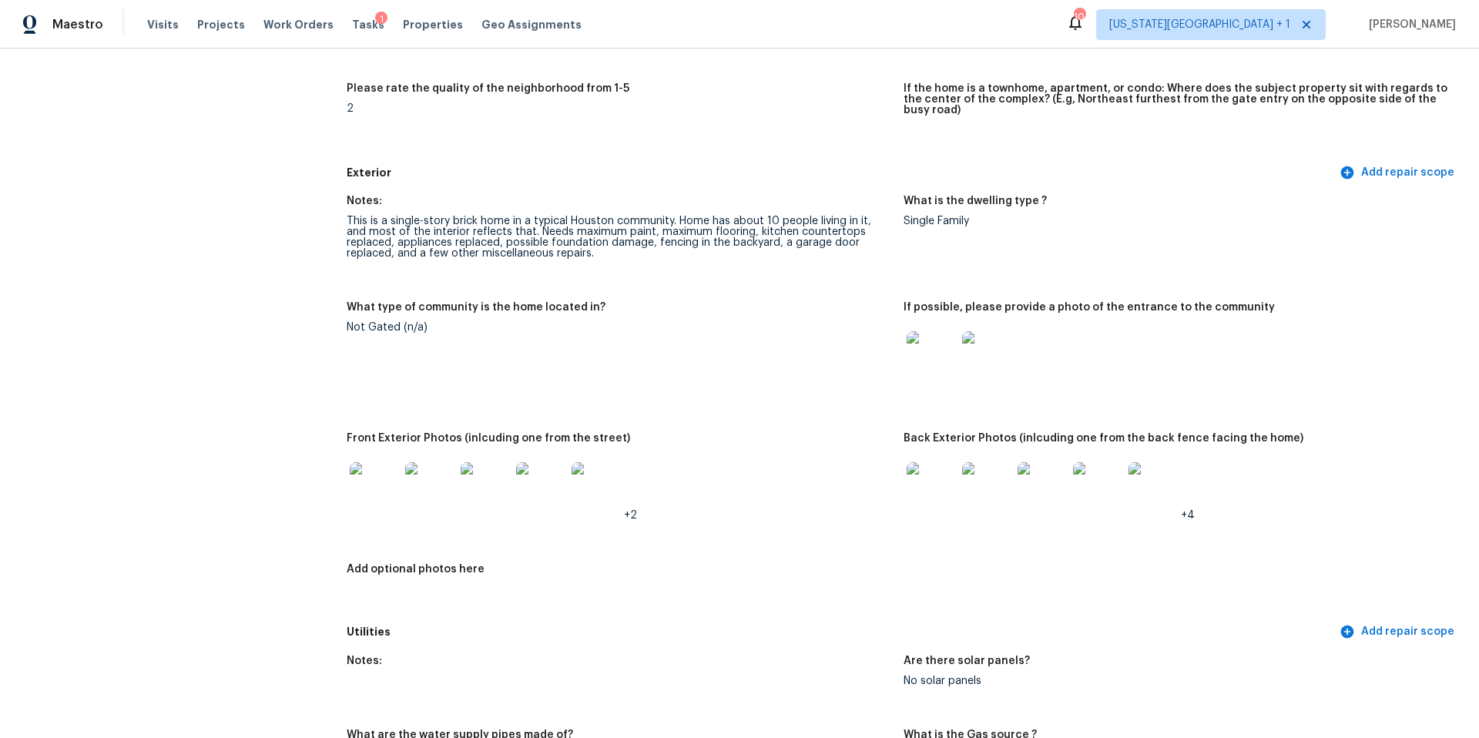
click at [387, 474] on img at bounding box center [374, 486] width 49 height 49
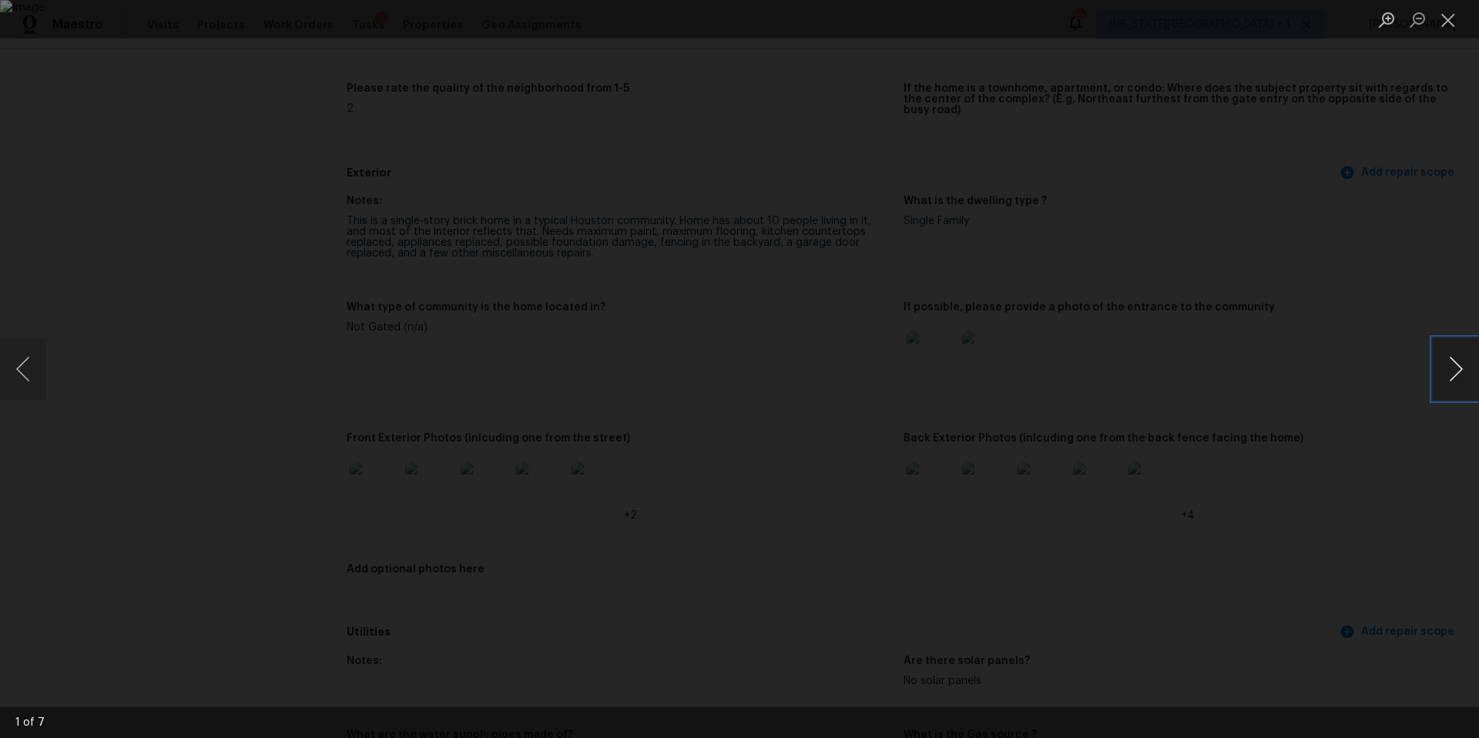
click at [1439, 372] on button "Next image" at bounding box center [1456, 369] width 46 height 62
click at [1360, 381] on div "Lightbox" at bounding box center [739, 369] width 1479 height 738
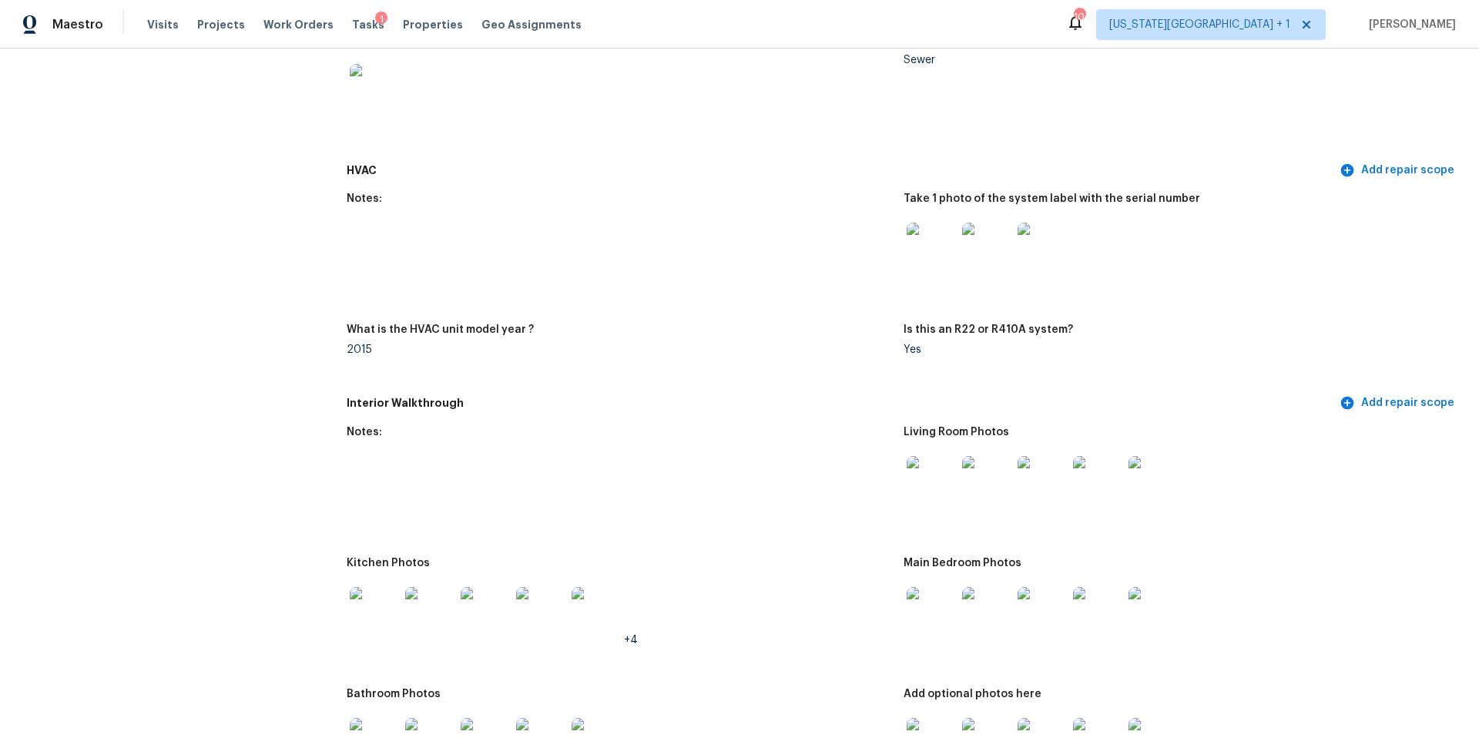
scroll to position [1279, 0]
click at [380, 613] on img at bounding box center [374, 610] width 49 height 49
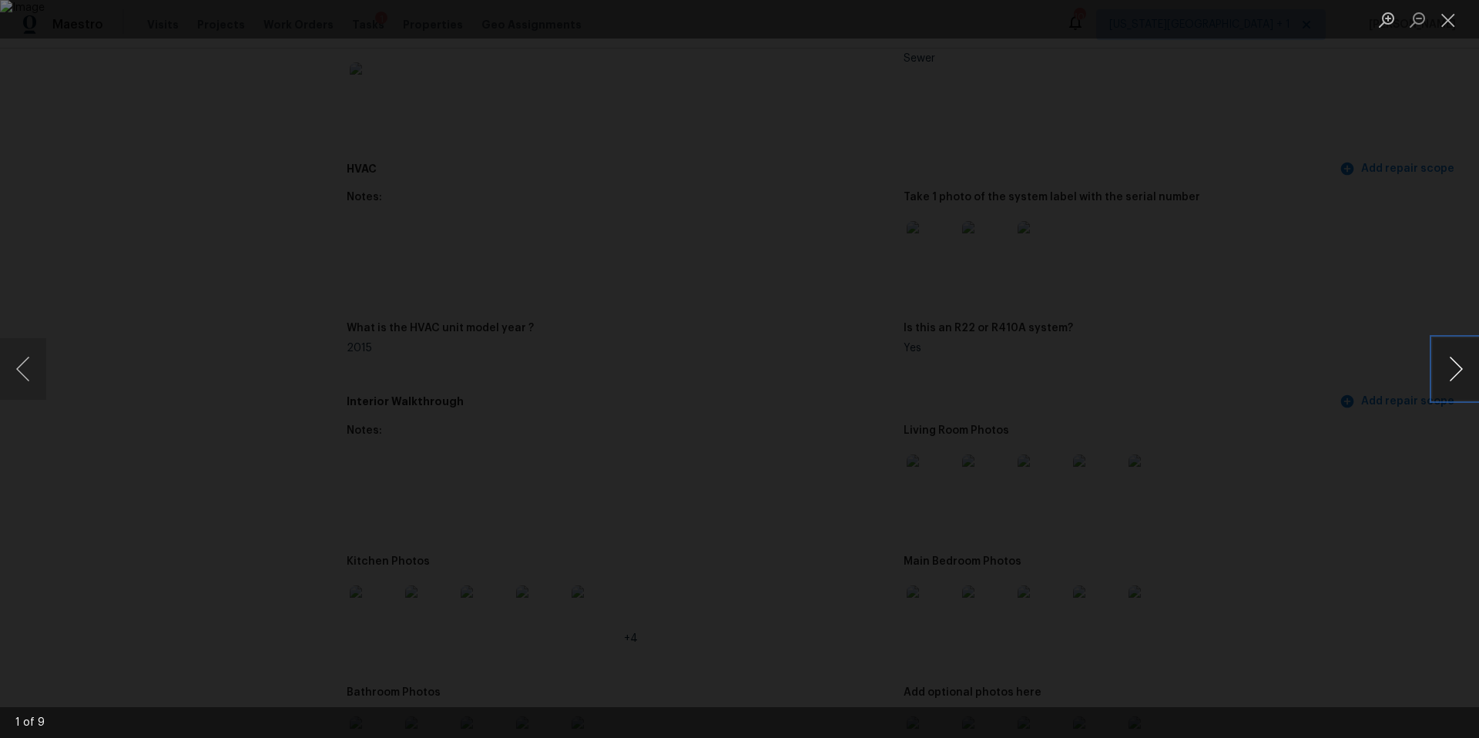
click at [1463, 373] on button "Next image" at bounding box center [1456, 369] width 46 height 62
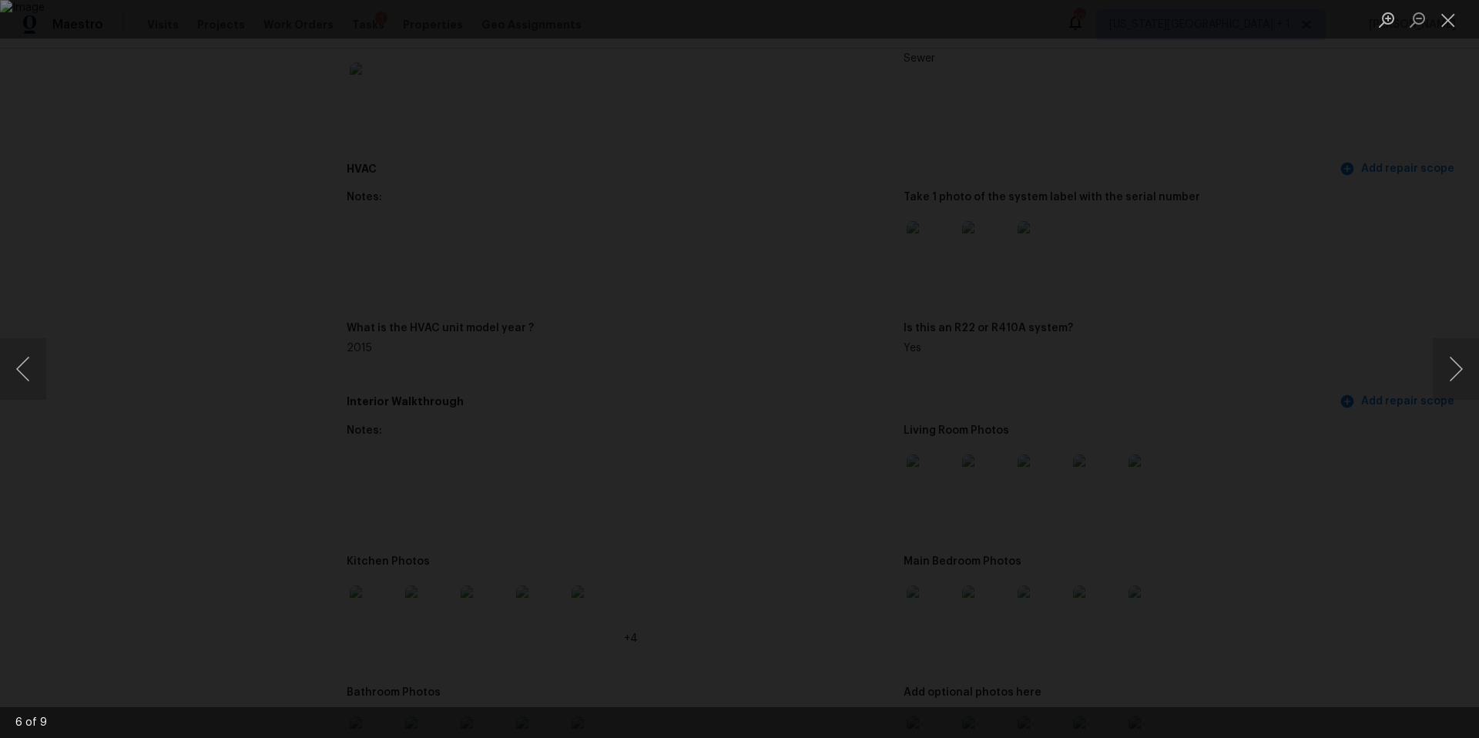
click at [566, 65] on div "Lightbox" at bounding box center [739, 369] width 1479 height 738
